Goal: Navigation & Orientation: Go to known website

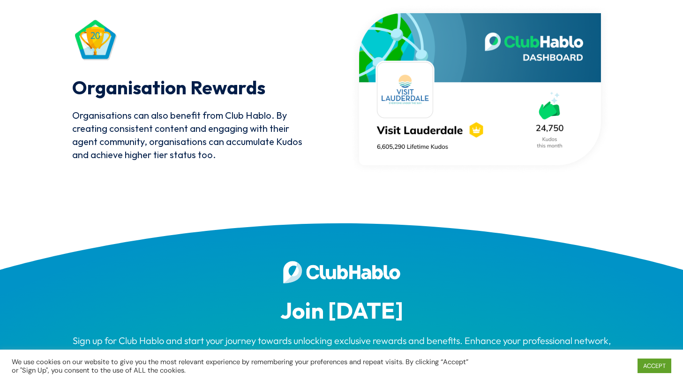
scroll to position [2627, 0]
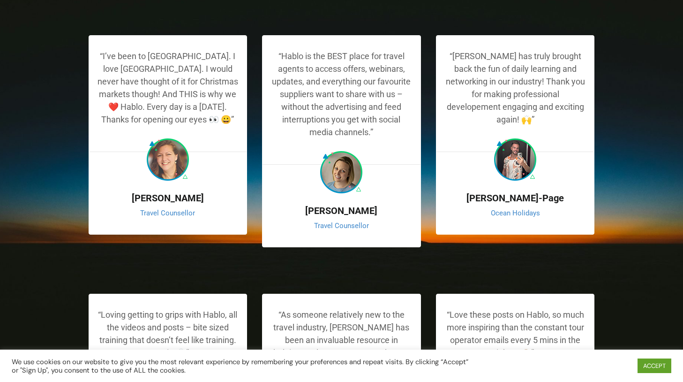
scroll to position [1704, 0]
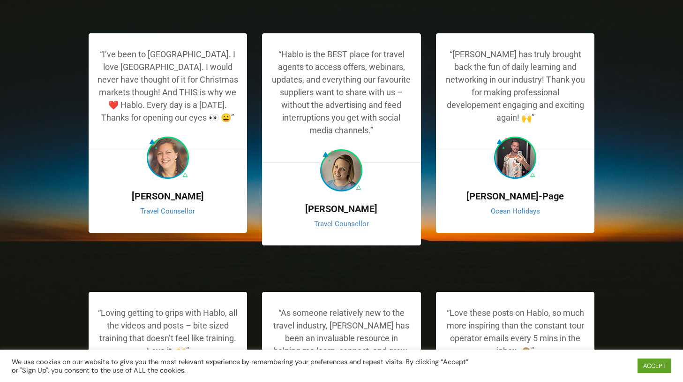
drag, startPoint x: 508, startPoint y: 164, endPoint x: 585, endPoint y: 171, distance: 77.3
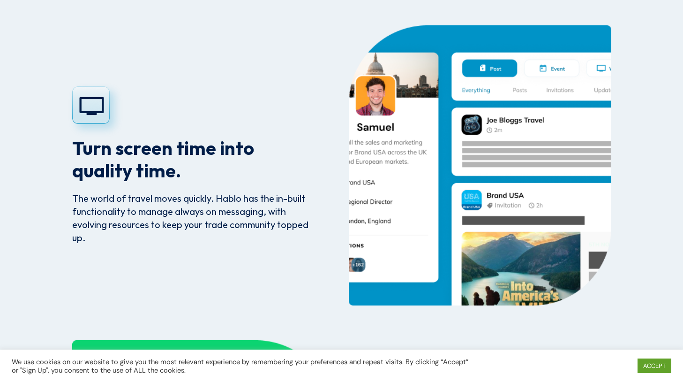
scroll to position [2631, 0]
